Goal: Information Seeking & Learning: Learn about a topic

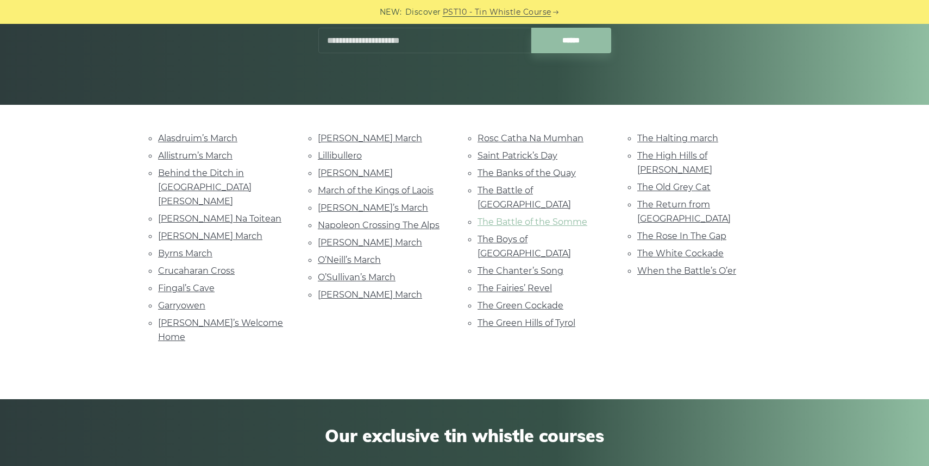
click at [584, 217] on link "The Battle of the Somme" at bounding box center [533, 222] width 110 height 10
click at [682, 266] on link "When the Battle’s O’er" at bounding box center [686, 271] width 99 height 10
click at [181, 318] on link "Grainne’s Welcome Home" at bounding box center [220, 330] width 125 height 24
click at [167, 186] on link "Behind the Ditch in Pairc Anna" at bounding box center [204, 187] width 93 height 39
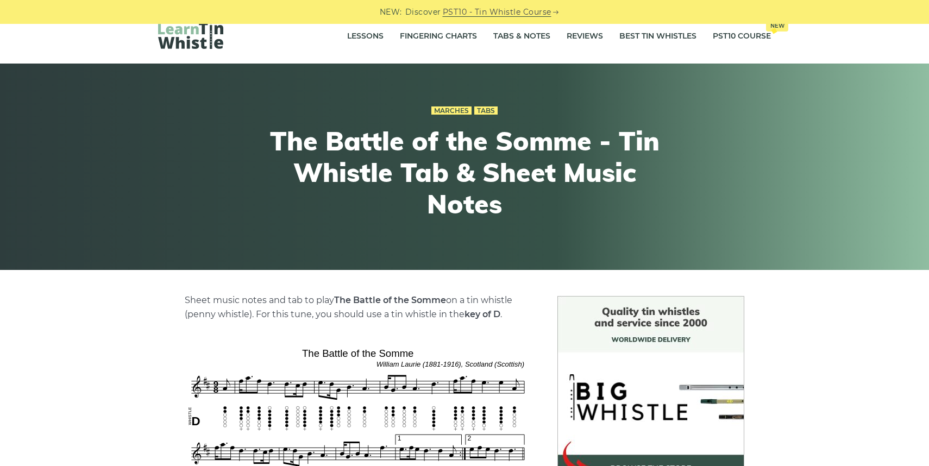
scroll to position [16, 0]
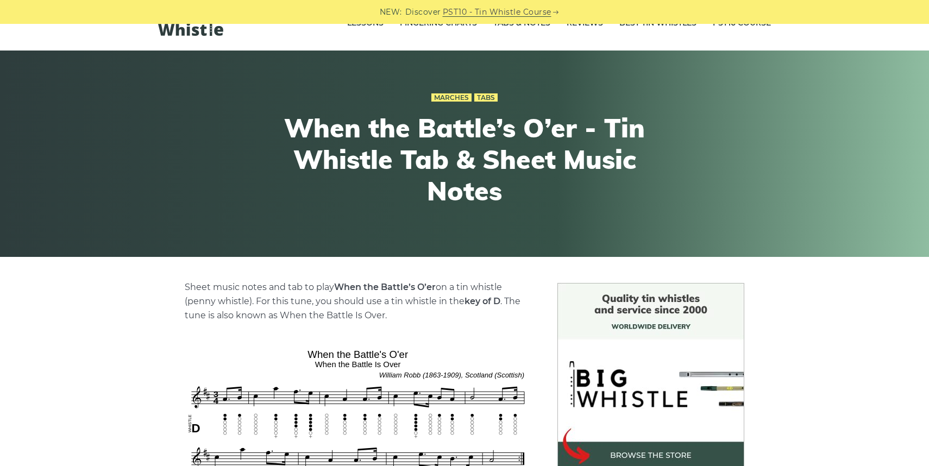
scroll to position [42, 0]
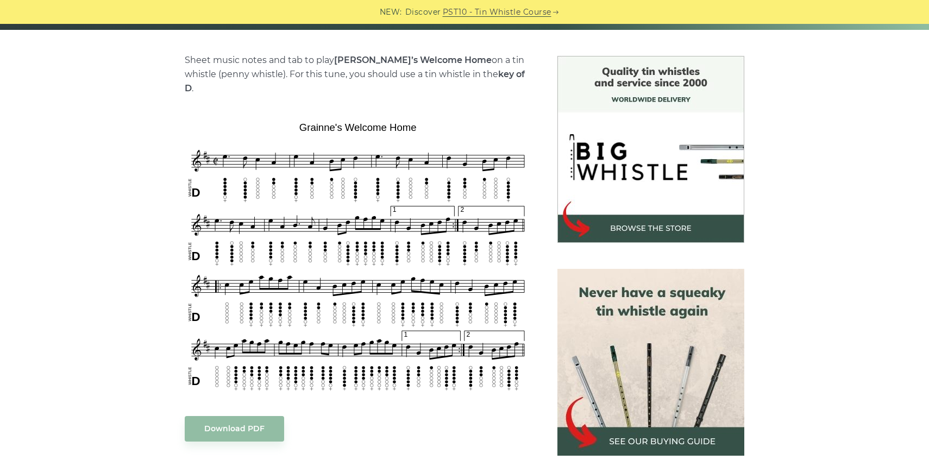
scroll to position [258, 0]
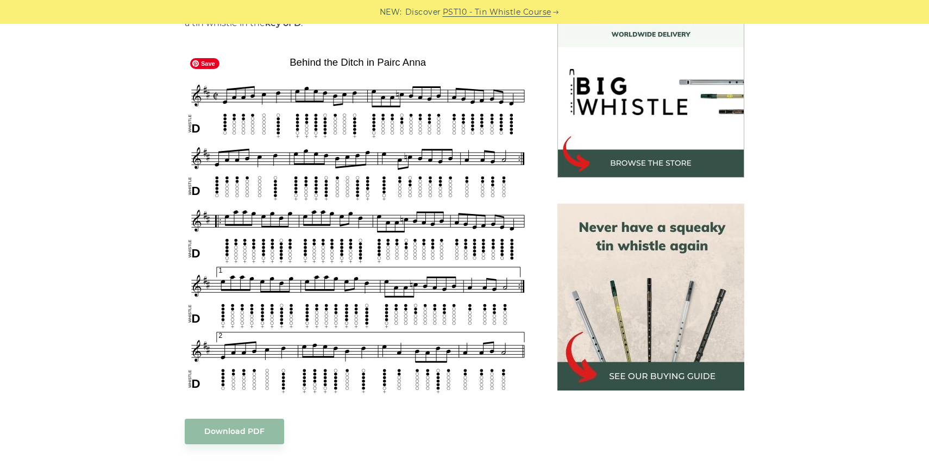
scroll to position [322, 0]
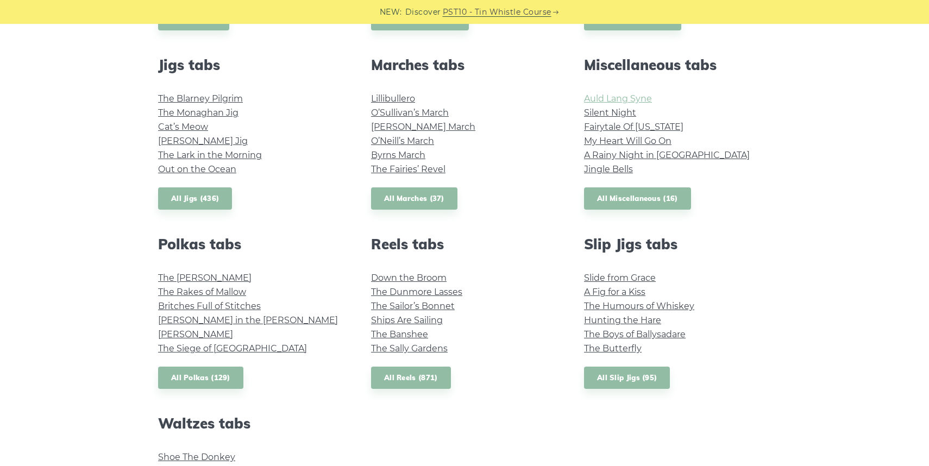
click at [612, 97] on link "Auld Lang Syne" at bounding box center [618, 98] width 68 height 10
click at [626, 130] on link "Fairytale Of New York" at bounding box center [633, 127] width 99 height 10
click at [635, 145] on link "My Heart Will Go On" at bounding box center [627, 141] width 87 height 10
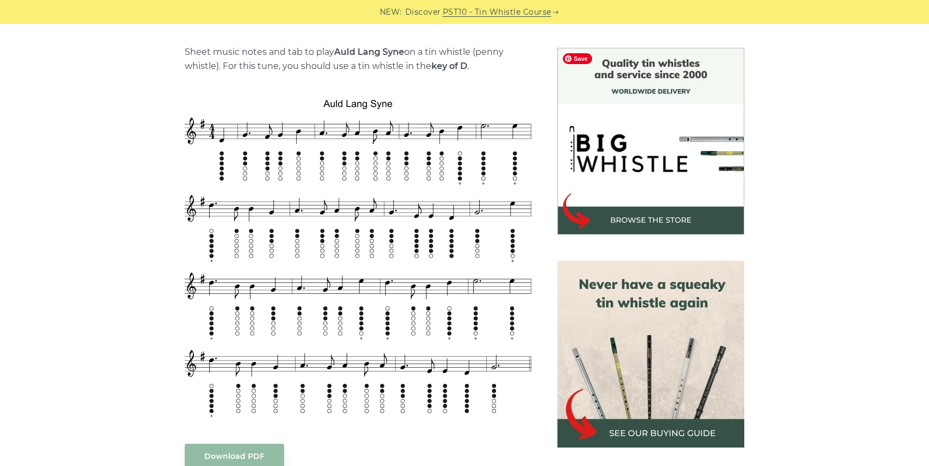
scroll to position [790, 0]
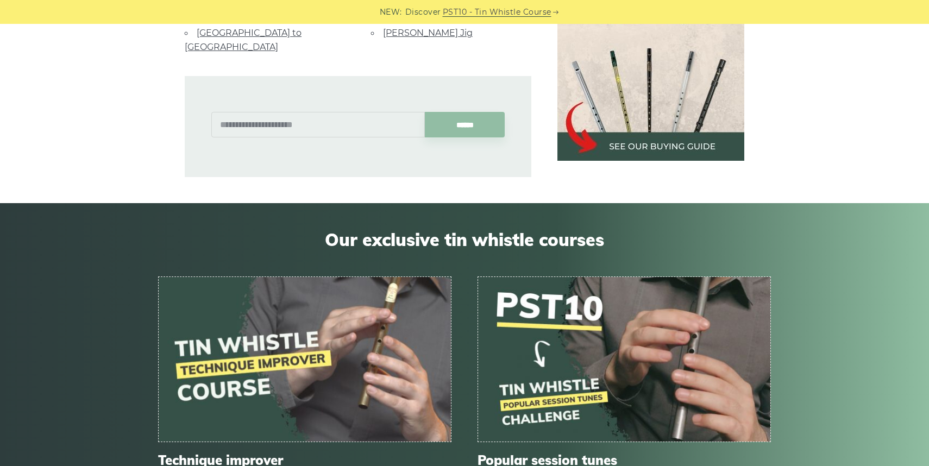
scroll to position [2578, 0]
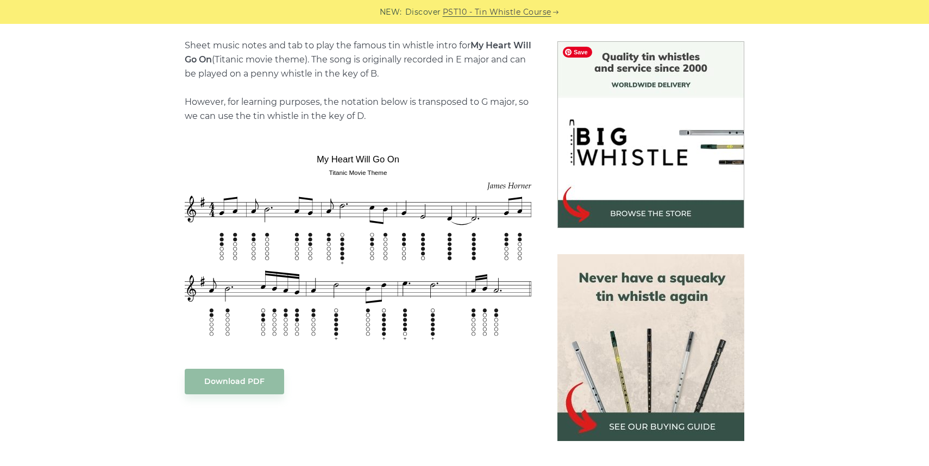
scroll to position [277, 0]
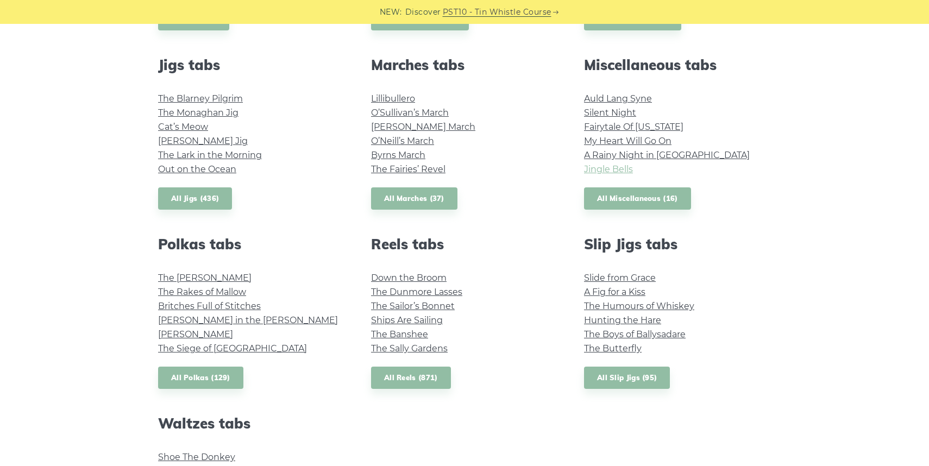
click at [617, 164] on link "Jingle Bells" at bounding box center [608, 169] width 49 height 10
click at [673, 197] on link "All Miscellaneous (16)" at bounding box center [637, 198] width 107 height 22
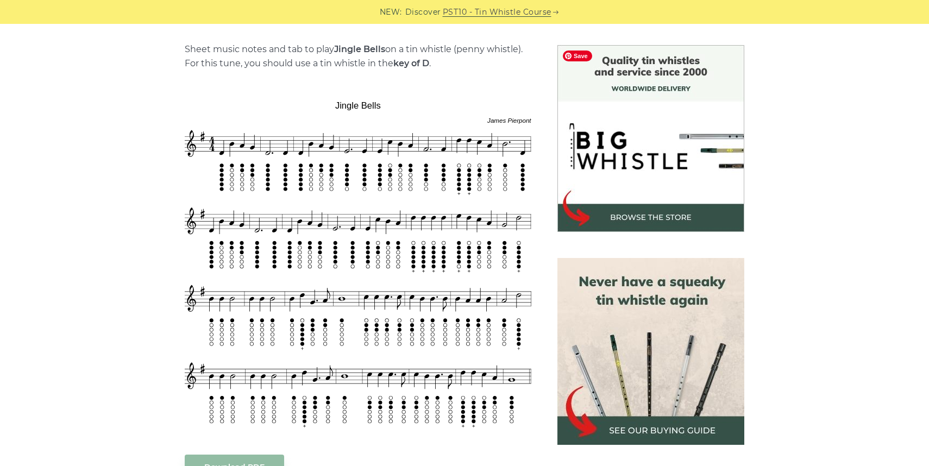
scroll to position [284, 0]
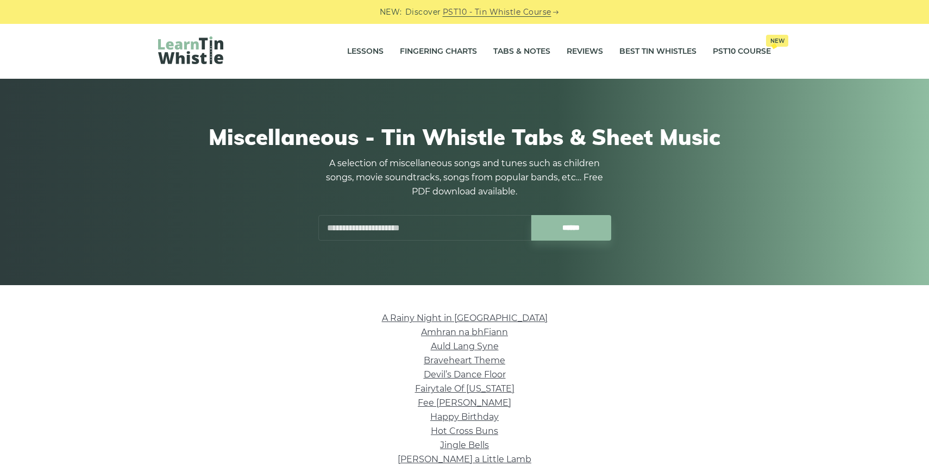
scroll to position [172, 0]
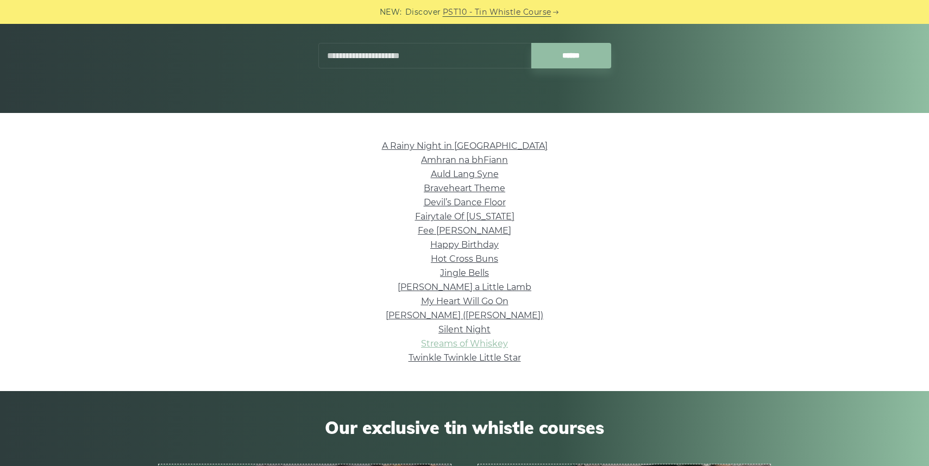
click at [487, 342] on link "Streams of Whiskey" at bounding box center [464, 344] width 87 height 10
click at [478, 193] on li "Braveheart Theme" at bounding box center [464, 188] width 613 height 14
click at [492, 188] on link "Braveheart Theme" at bounding box center [465, 188] width 82 height 10
click at [465, 286] on link "Mary Had a Little Lamb" at bounding box center [465, 287] width 134 height 10
click at [479, 327] on link "Silent Night" at bounding box center [464, 329] width 52 height 10
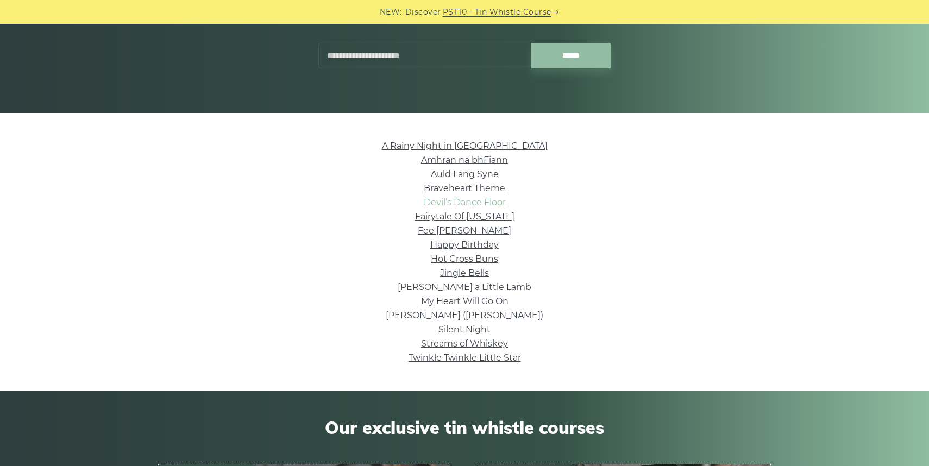
click at [487, 199] on link "Devil’s Dance Floor" at bounding box center [465, 202] width 82 height 10
click at [482, 235] on link "Fee Ra Huri" at bounding box center [464, 230] width 93 height 10
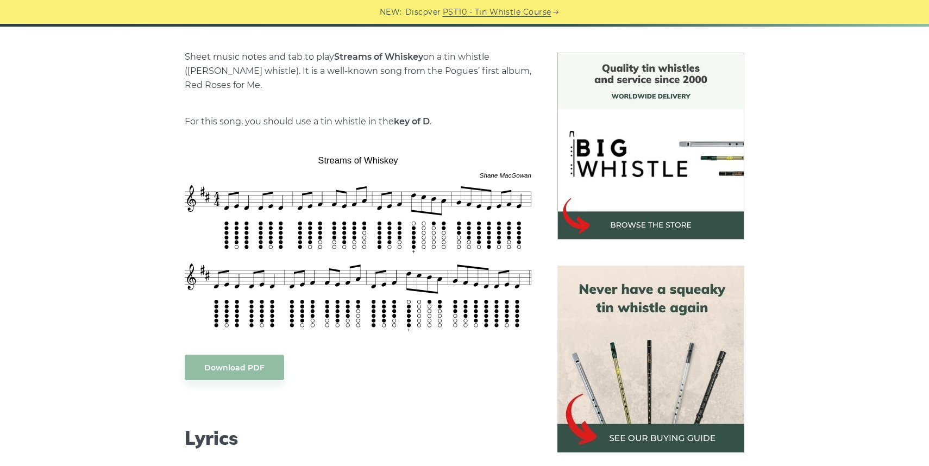
scroll to position [258, 0]
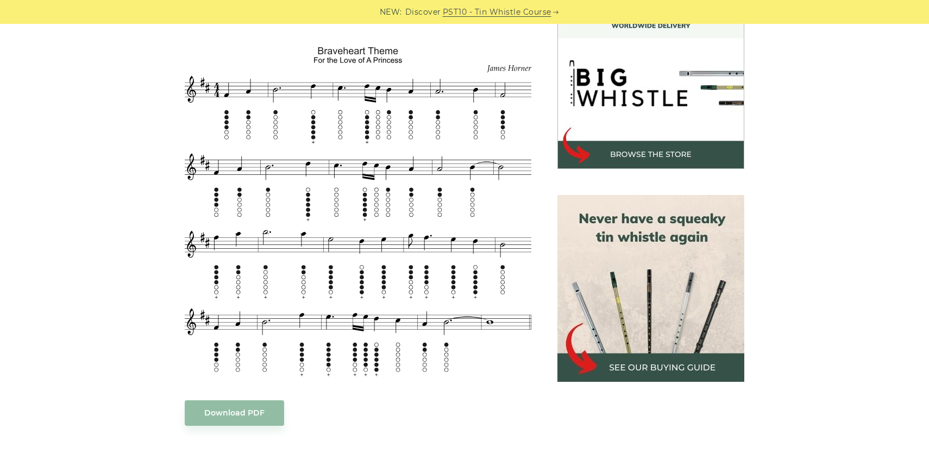
scroll to position [330, 0]
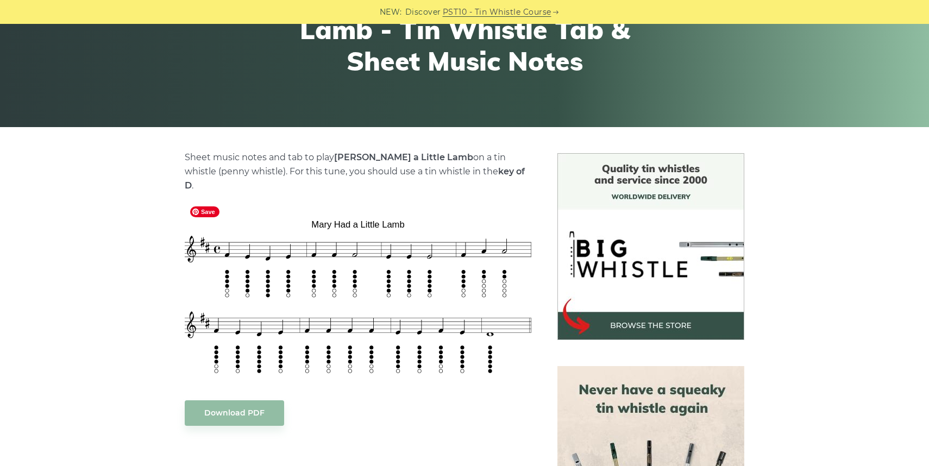
scroll to position [159, 0]
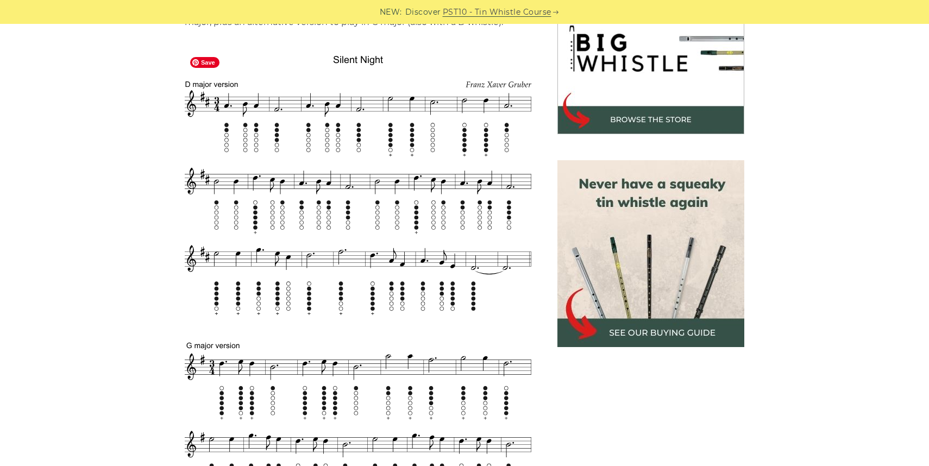
scroll to position [365, 0]
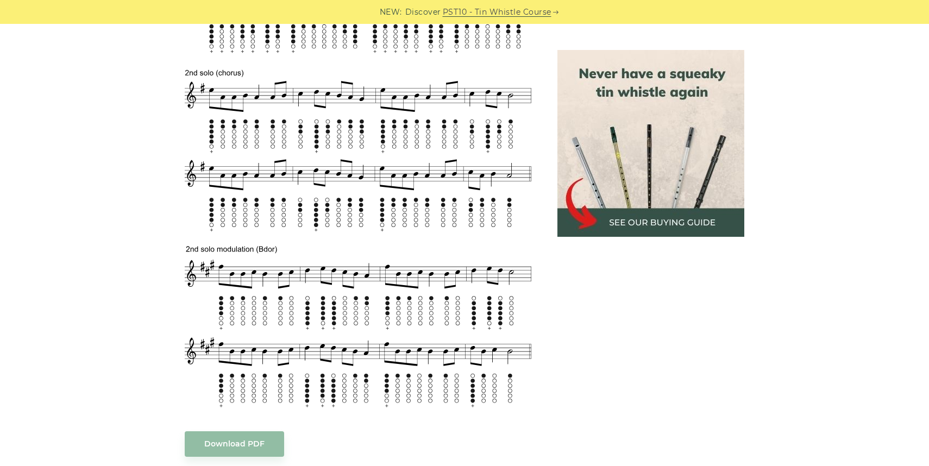
scroll to position [599, 0]
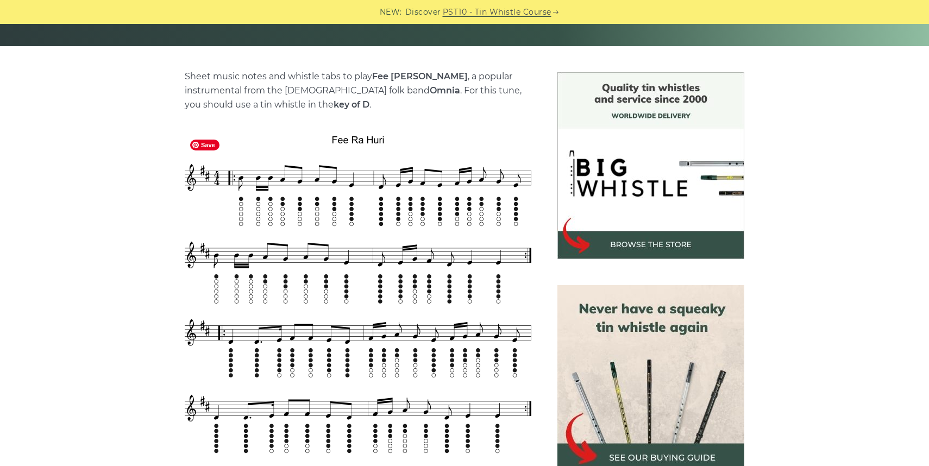
scroll to position [245, 0]
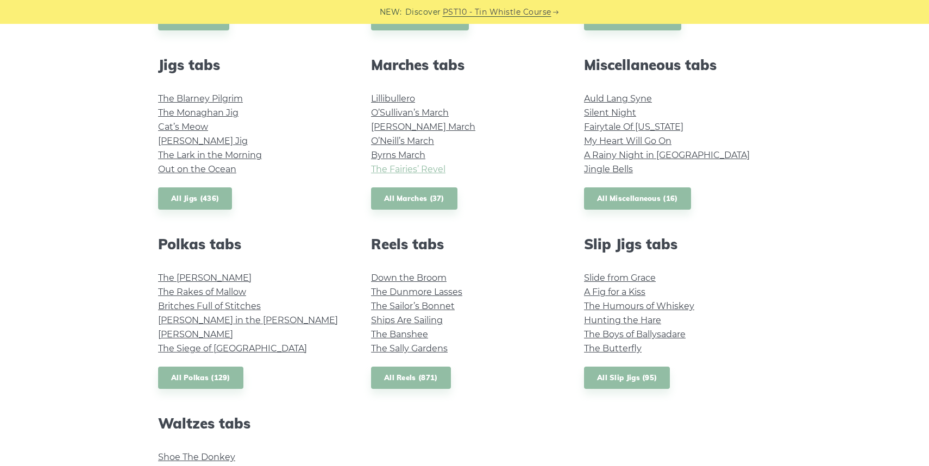
click at [419, 174] on link "The Fairies’ Revel" at bounding box center [408, 169] width 74 height 10
click at [449, 296] on link "The Dunmore Lasses" at bounding box center [416, 292] width 91 height 10
click at [642, 142] on link "My Heart Will Go On" at bounding box center [627, 141] width 87 height 10
click at [629, 280] on link "Slide from Grace" at bounding box center [620, 278] width 72 height 10
click at [643, 128] on link "Fairytale Of New York" at bounding box center [633, 127] width 99 height 10
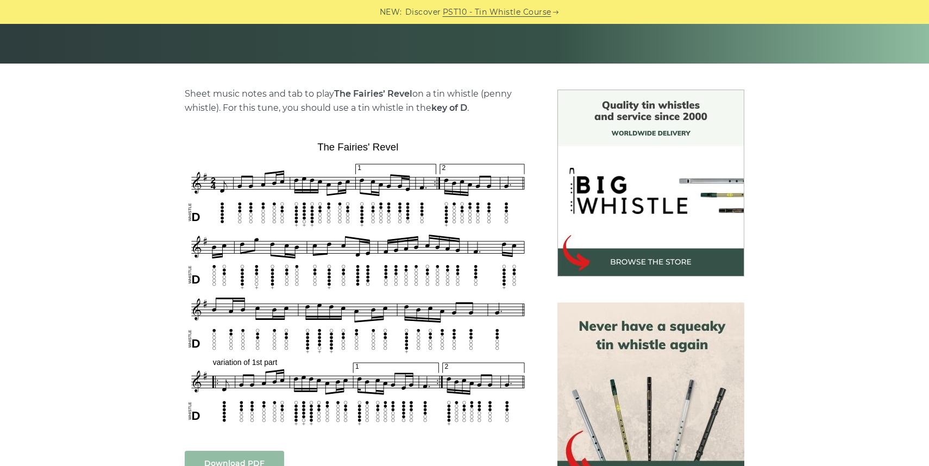
scroll to position [268, 0]
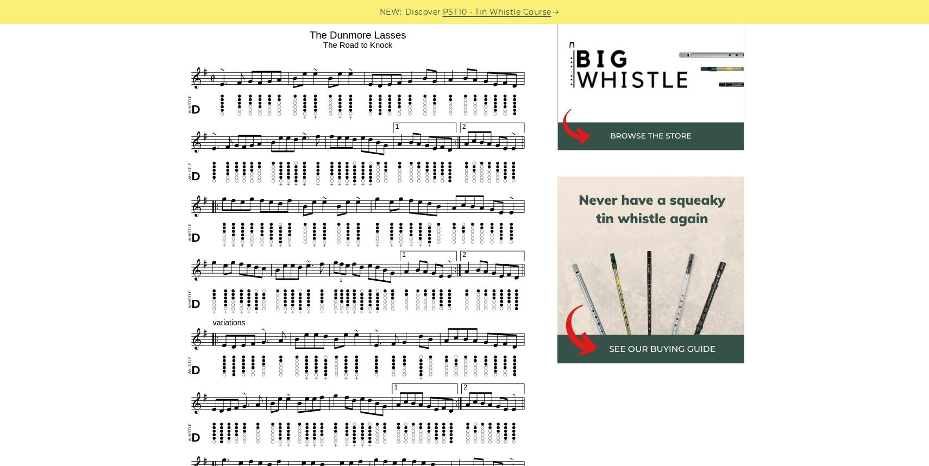
scroll to position [337, 0]
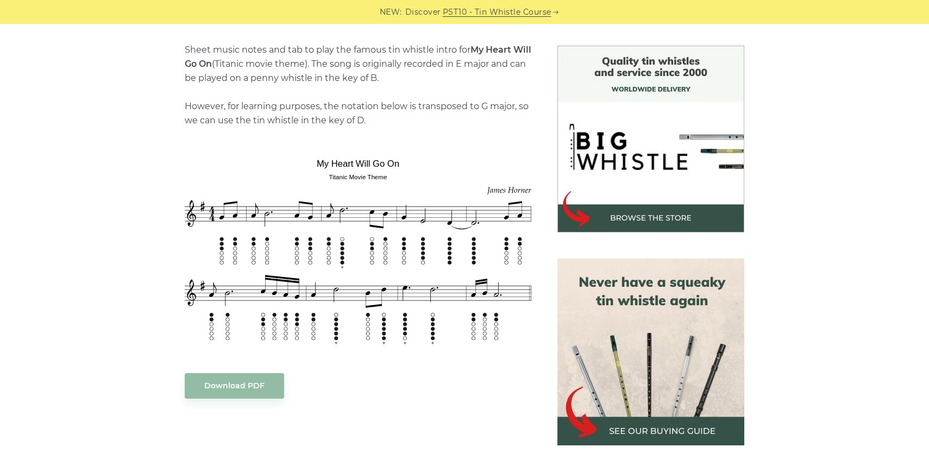
scroll to position [329, 0]
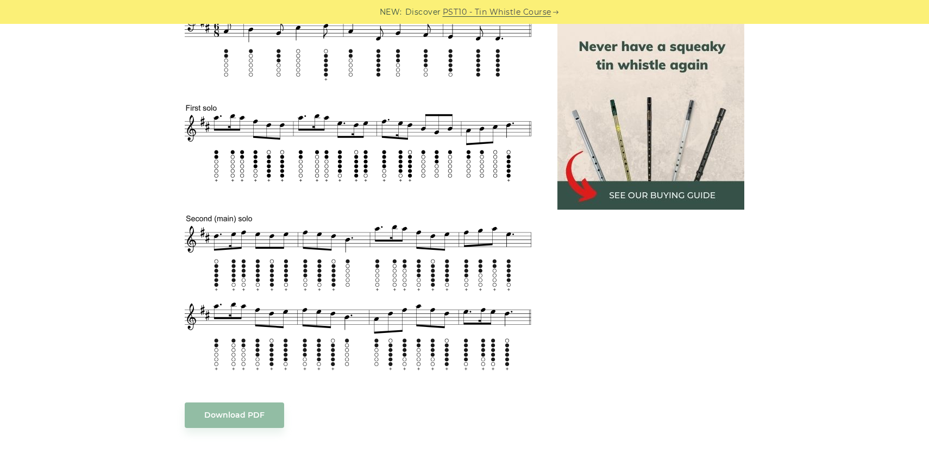
scroll to position [510, 0]
